Goal: Task Accomplishment & Management: Complete application form

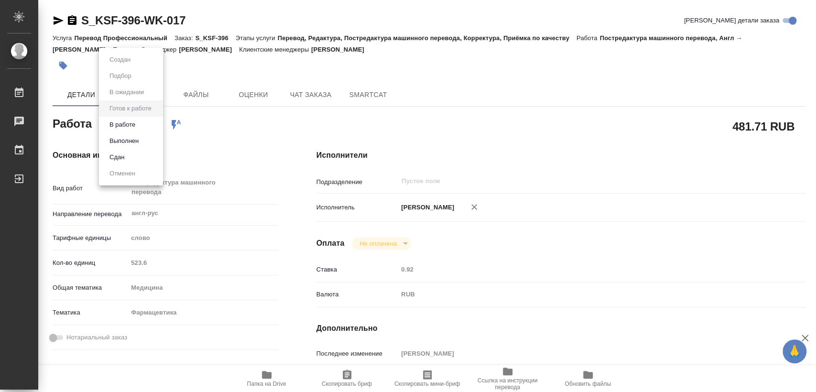
click at [529, 92] on div at bounding box center [408, 196] width 816 height 392
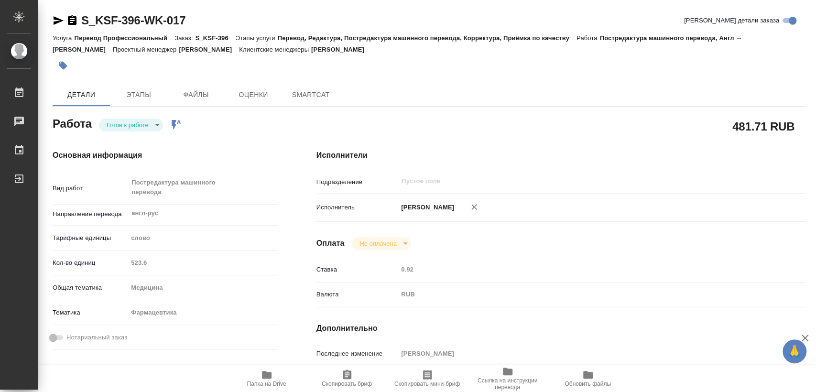
type textarea "x"
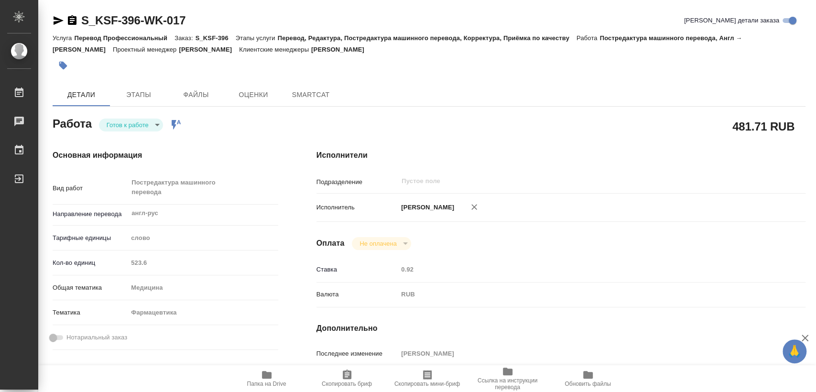
type textarea "x"
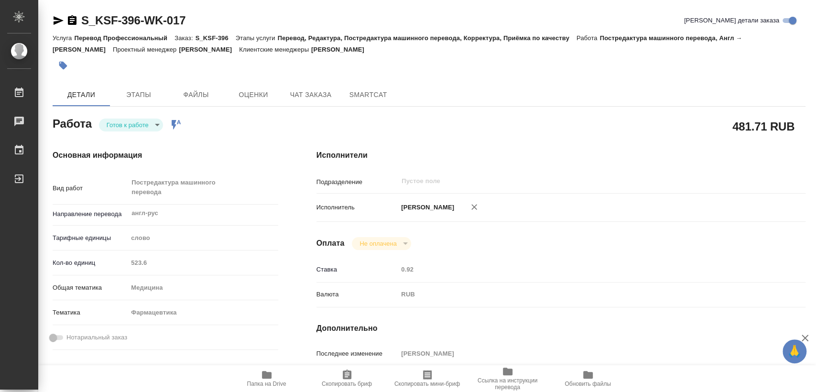
type textarea "x"
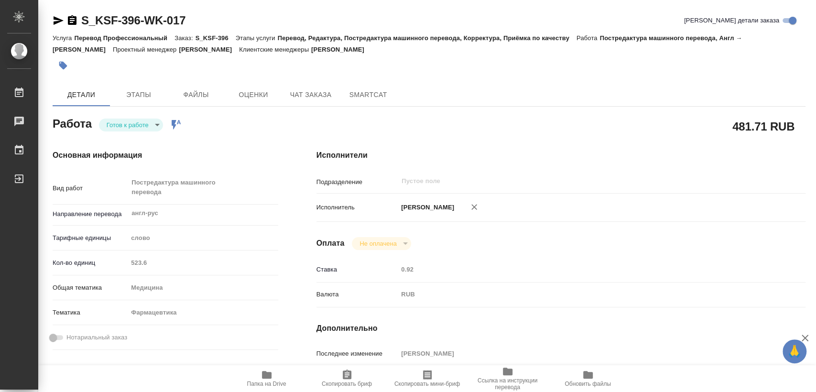
type textarea "x"
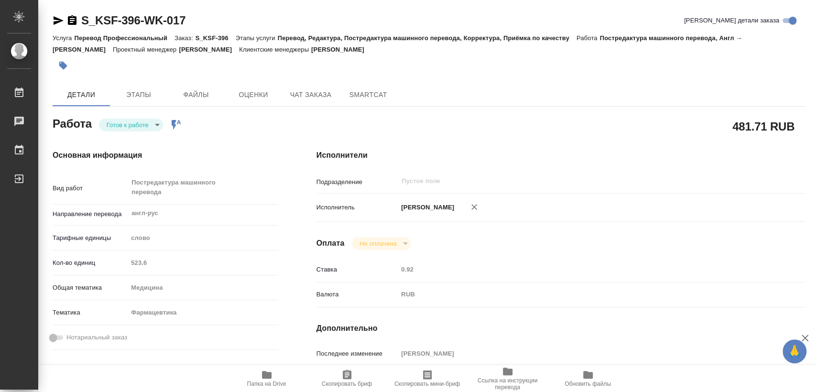
type textarea "x"
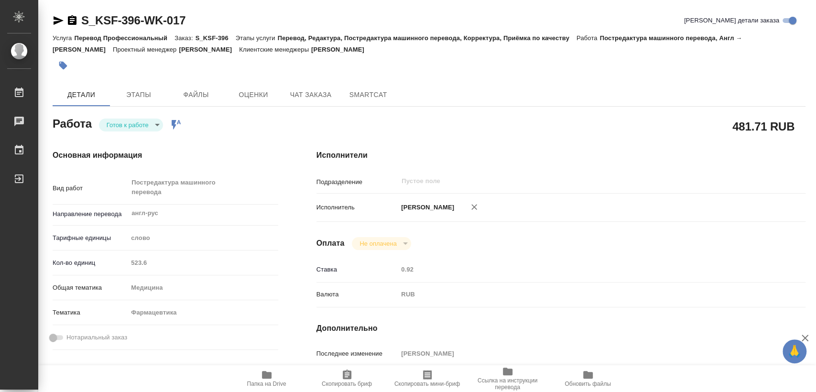
type textarea "x"
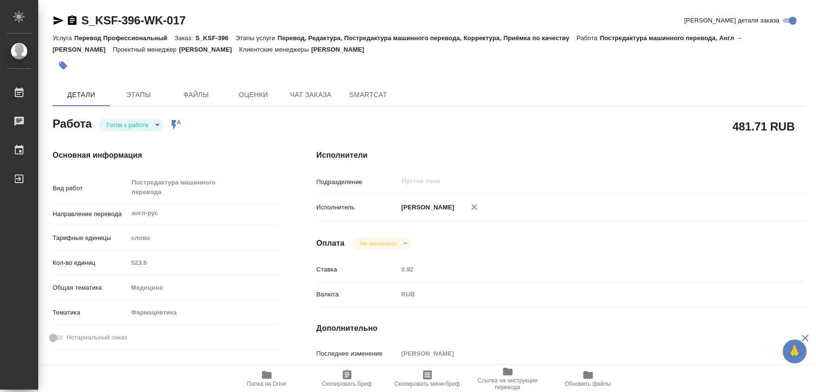
click at [263, 382] on span "Папка на Drive" at bounding box center [266, 384] width 39 height 7
type textarea "x"
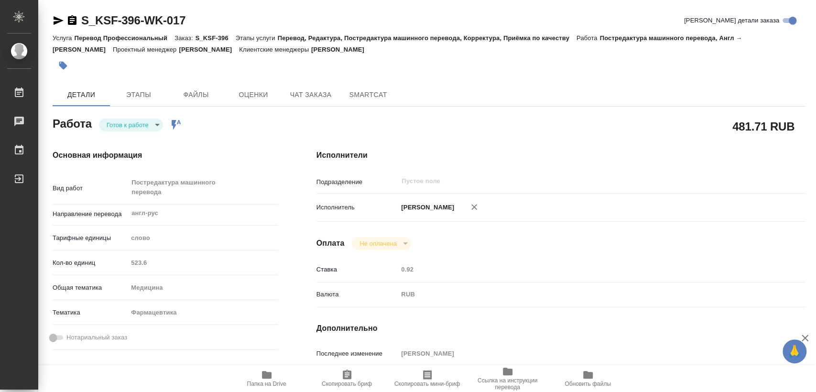
type textarea "x"
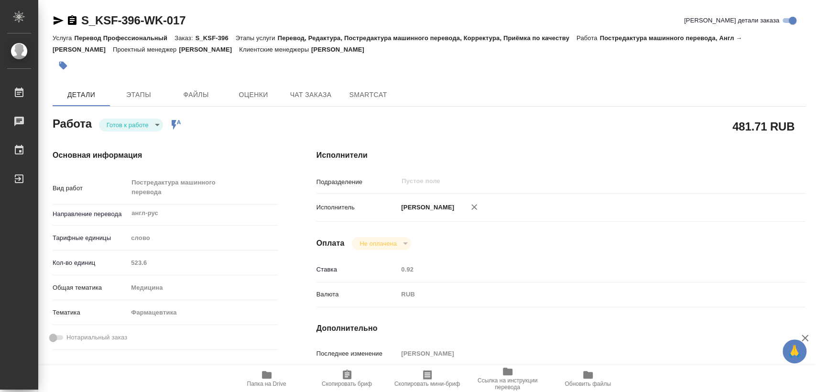
type textarea "x"
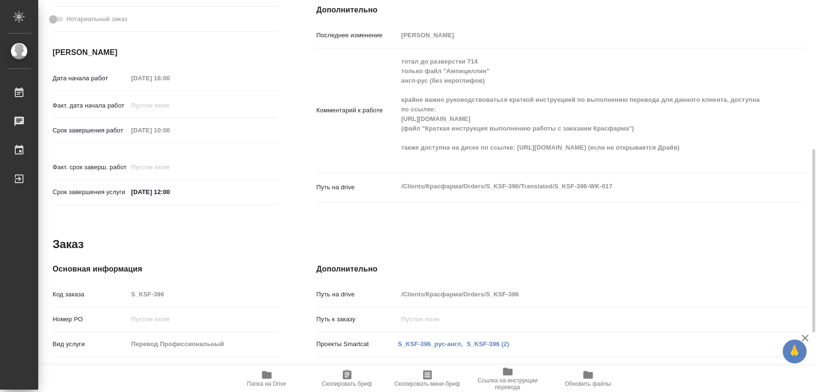
scroll to position [53, 0]
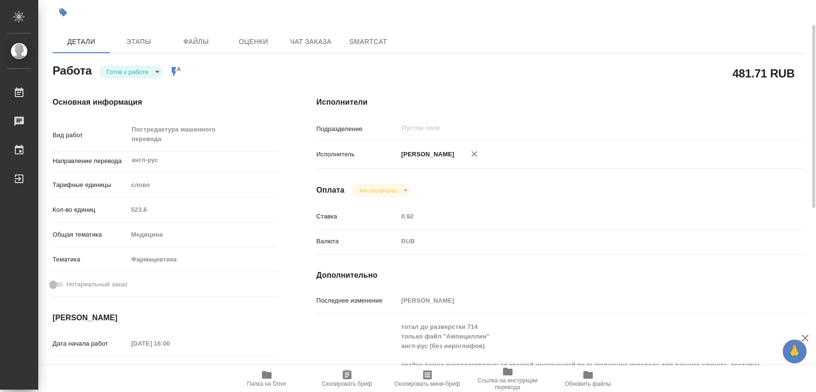
click at [141, 73] on body "🙏 .cls-1 fill:#fff; AWATERA [PERSON_NAME] 0 Чаты График Выйти S_KSF-396-WK-017 …" at bounding box center [408, 196] width 816 height 392
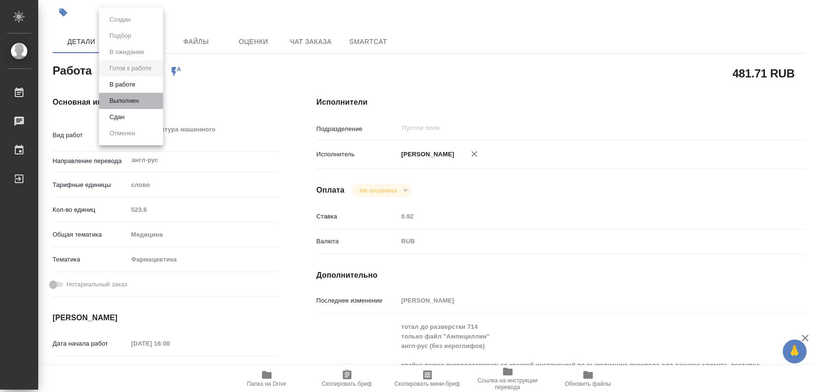
click at [151, 103] on li "Выполнен" at bounding box center [131, 101] width 64 height 16
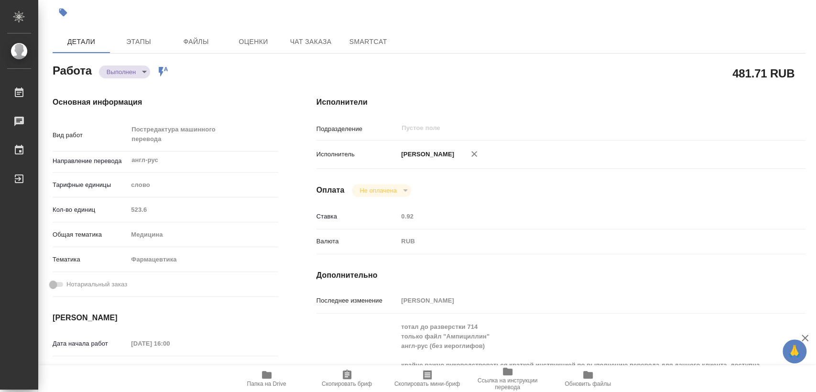
type textarea "x"
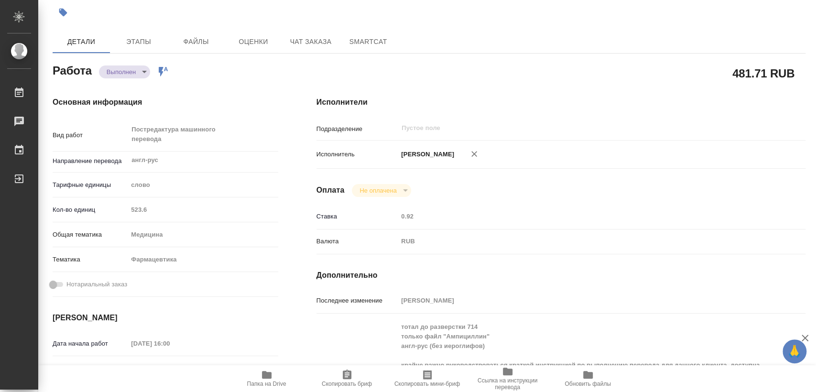
type textarea "x"
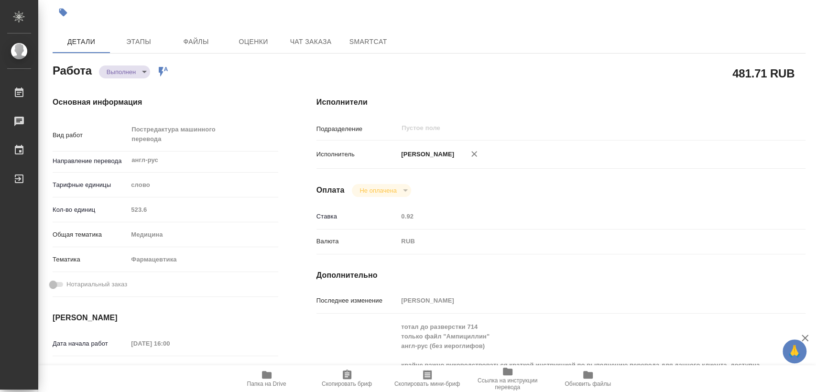
type textarea "x"
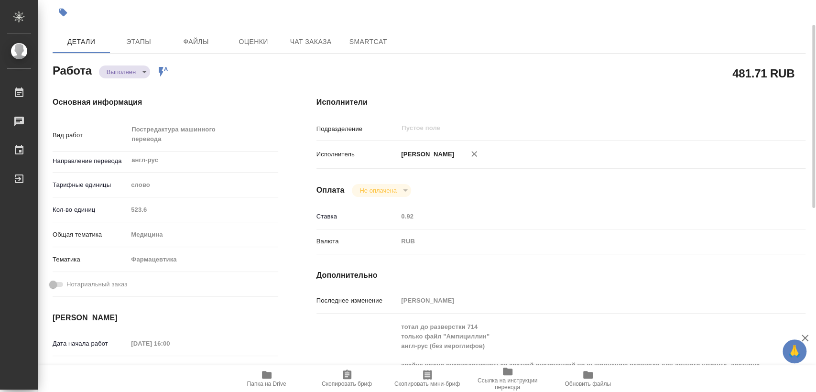
scroll to position [0, 0]
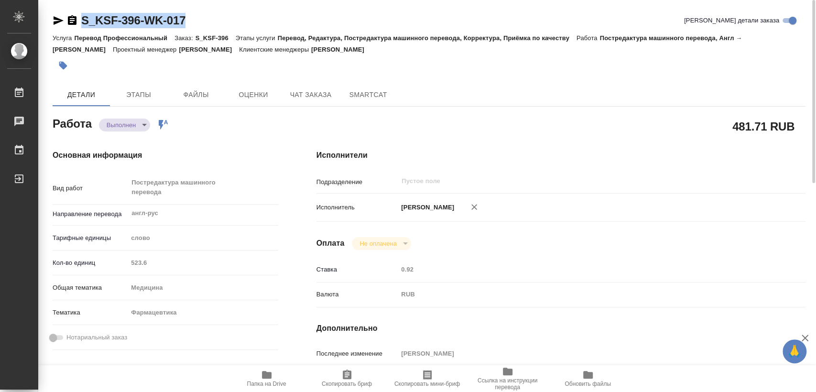
drag, startPoint x: 199, startPoint y: 17, endPoint x: 80, endPoint y: 18, distance: 118.6
click at [80, 18] on div "S_KSF-396-WK-017 Кратко детали заказа" at bounding box center [429, 20] width 753 height 15
copy link "S_KSF-396-WK-017"
click at [72, 22] on icon "button" at bounding box center [71, 20] width 11 height 11
